Goal: Information Seeking & Learning: Learn about a topic

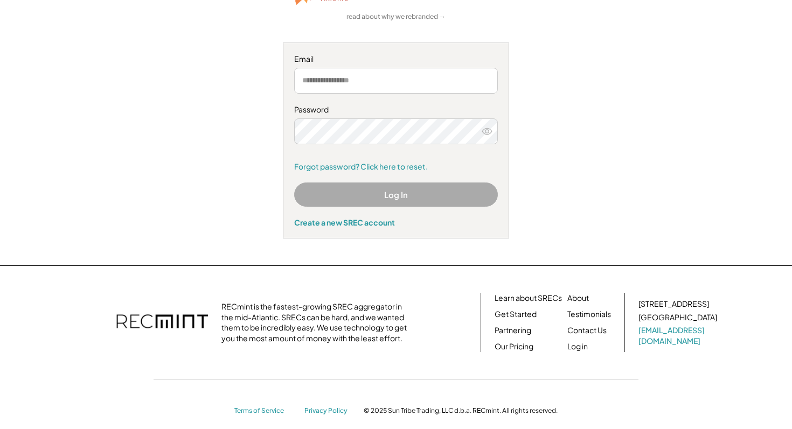
scroll to position [112, 0]
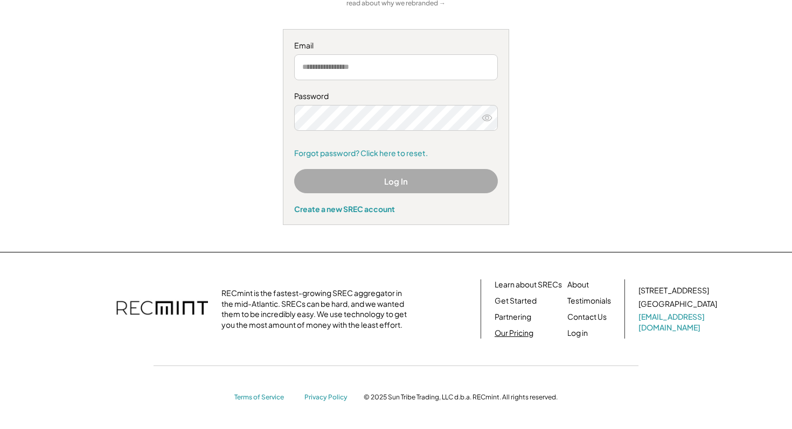
click at [510, 334] on link "Our Pricing" at bounding box center [513, 333] width 39 height 11
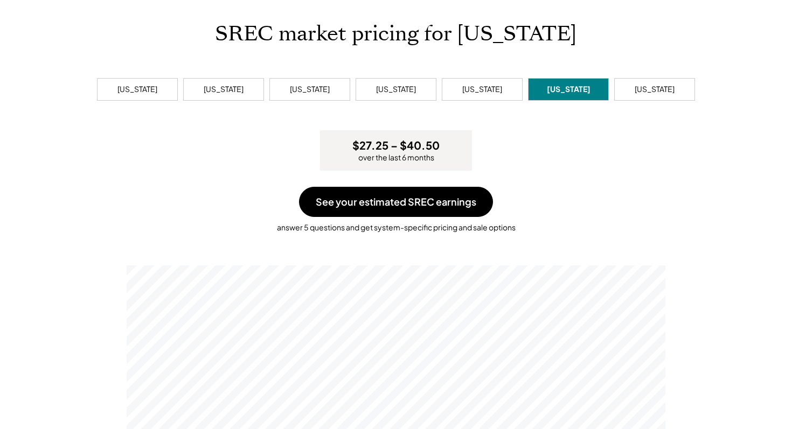
scroll to position [53, 0]
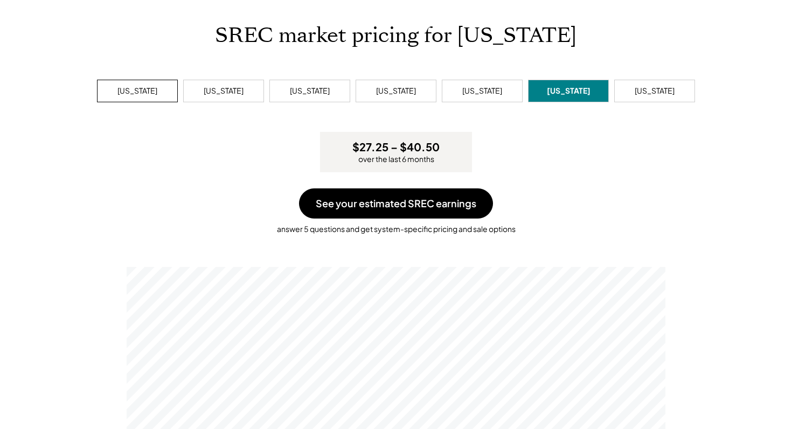
click at [128, 89] on div "Delaware" at bounding box center [137, 91] width 40 height 11
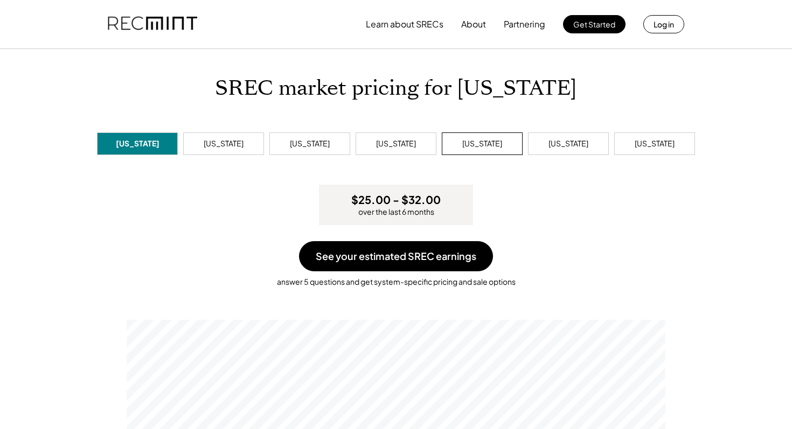
click at [501, 145] on div "Pennsylvania" at bounding box center [482, 143] width 40 height 11
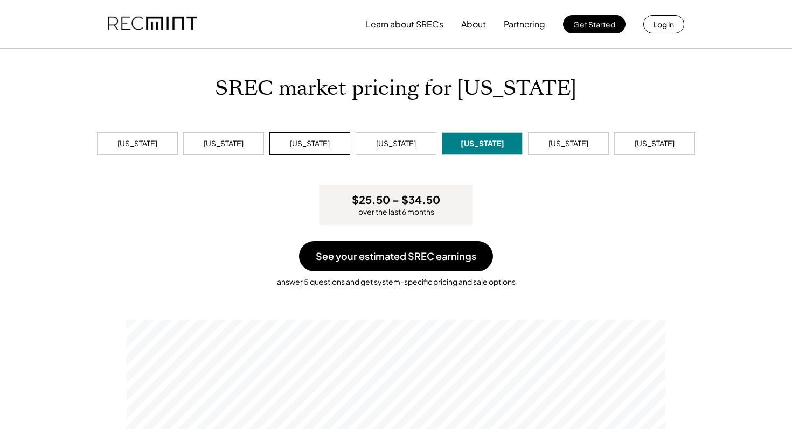
click at [299, 138] on div "Maryland" at bounding box center [310, 143] width 40 height 11
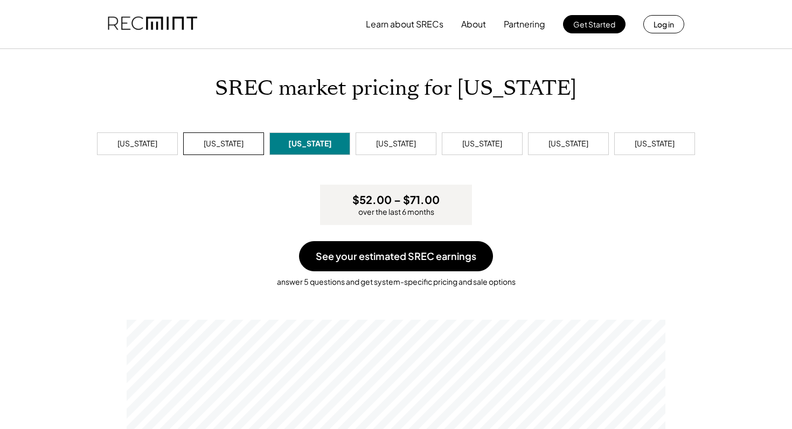
scroll to position [205, 538]
click at [243, 146] on div "District of Columbia" at bounding box center [224, 143] width 40 height 11
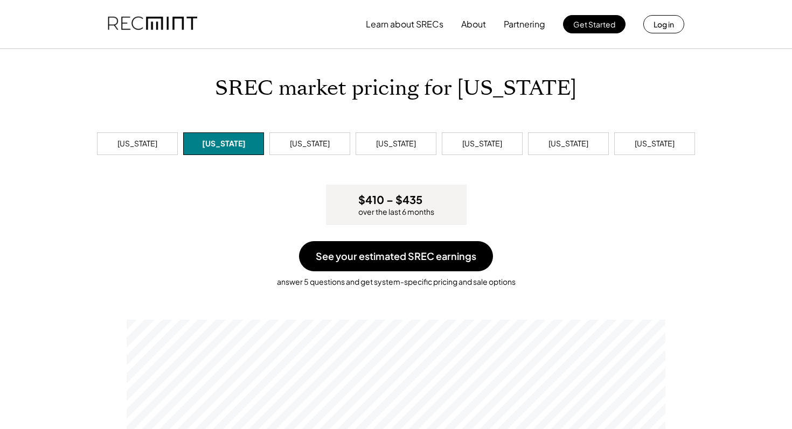
scroll to position [205, 538]
click at [642, 150] on div "West Virginia" at bounding box center [654, 143] width 81 height 23
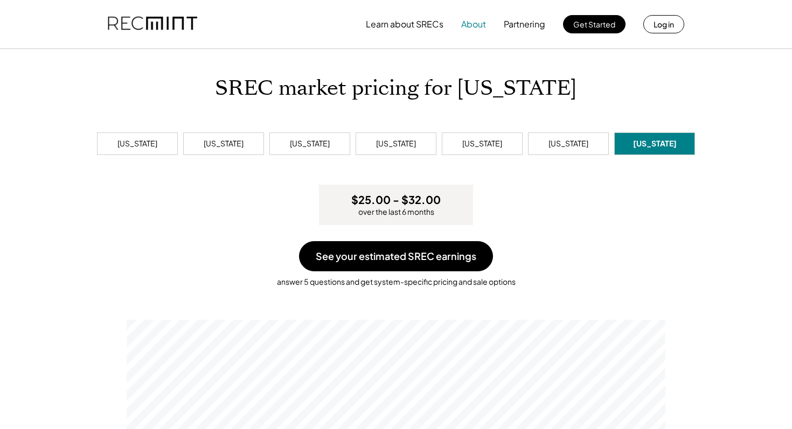
click at [474, 27] on button "About" at bounding box center [473, 24] width 25 height 22
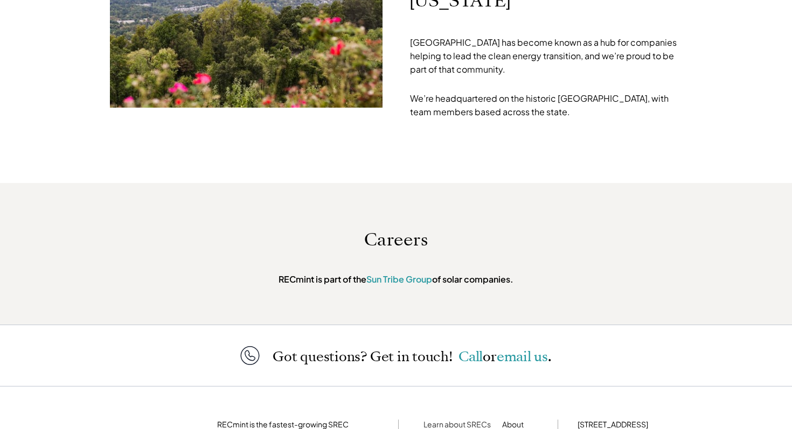
scroll to position [3471, 0]
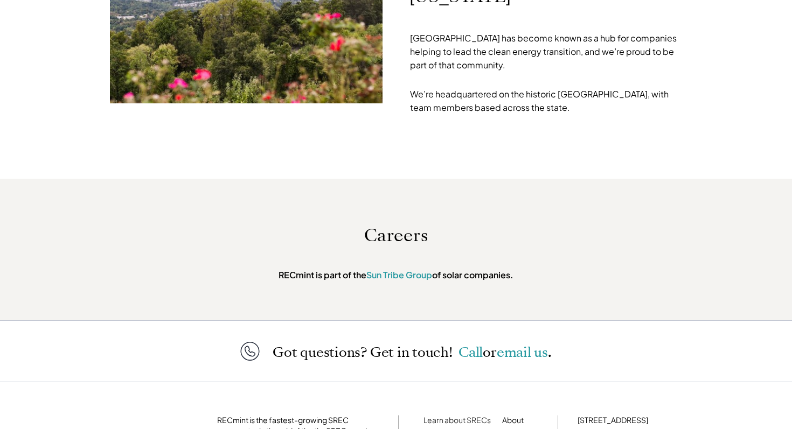
click at [515, 429] on link "Testimonials" at bounding box center [524, 435] width 44 height 10
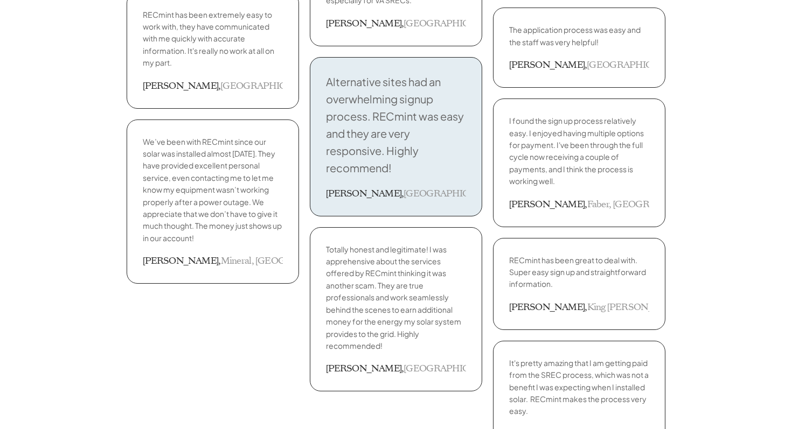
scroll to position [2341, 0]
